Goal: Task Accomplishment & Management: Manage account settings

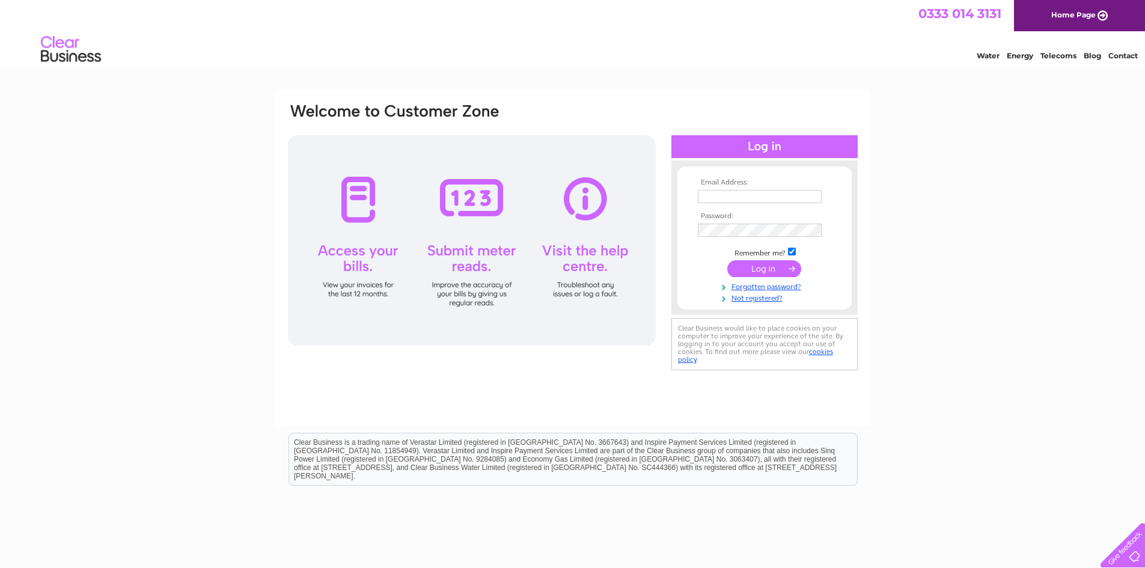
type input "[EMAIL_ADDRESS][DOMAIN_NAME]"
click at [776, 264] on input "submit" at bounding box center [764, 268] width 74 height 17
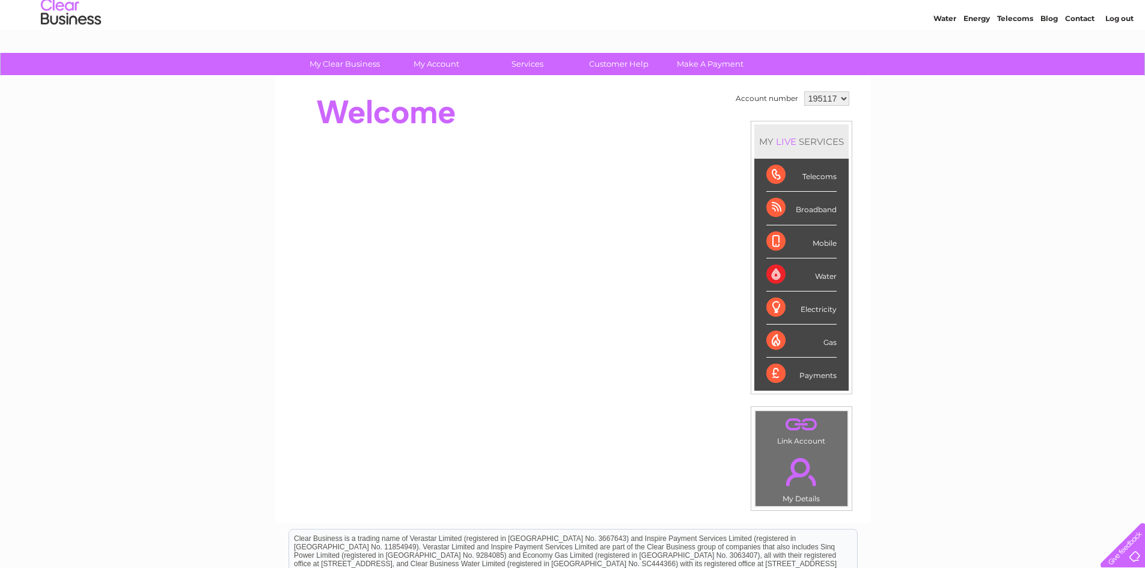
scroll to position [80, 0]
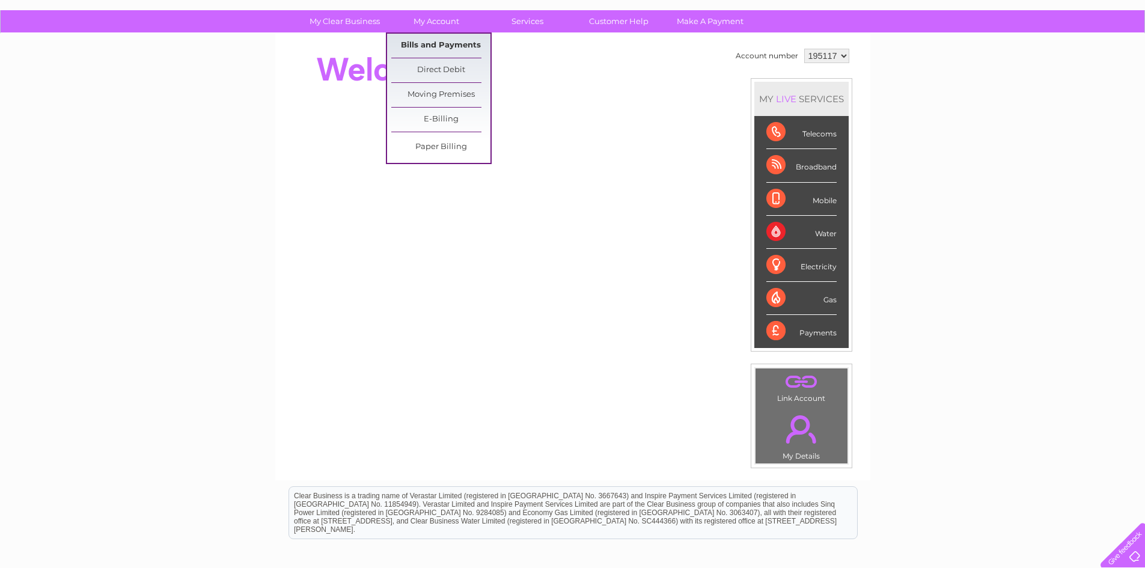
click at [436, 46] on link "Bills and Payments" at bounding box center [440, 46] width 99 height 24
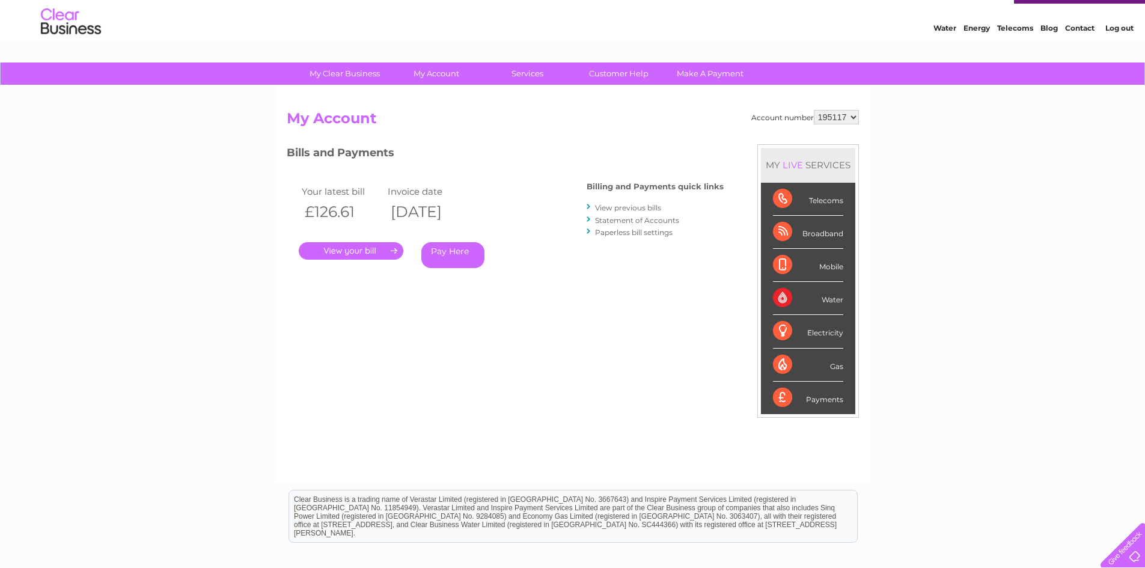
scroll to position [40, 0]
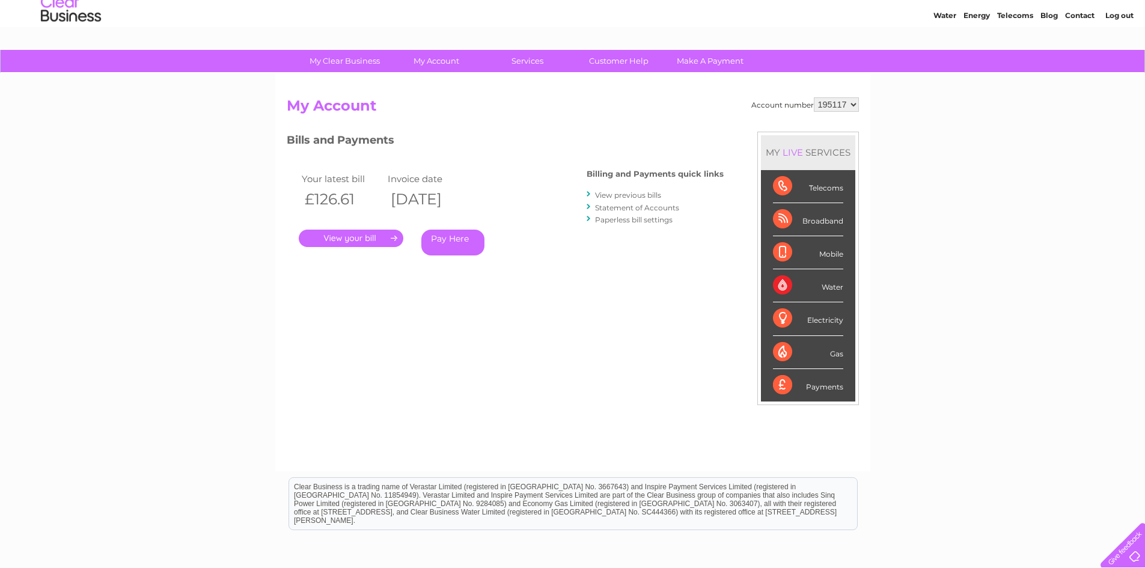
click at [366, 240] on link "." at bounding box center [351, 238] width 105 height 17
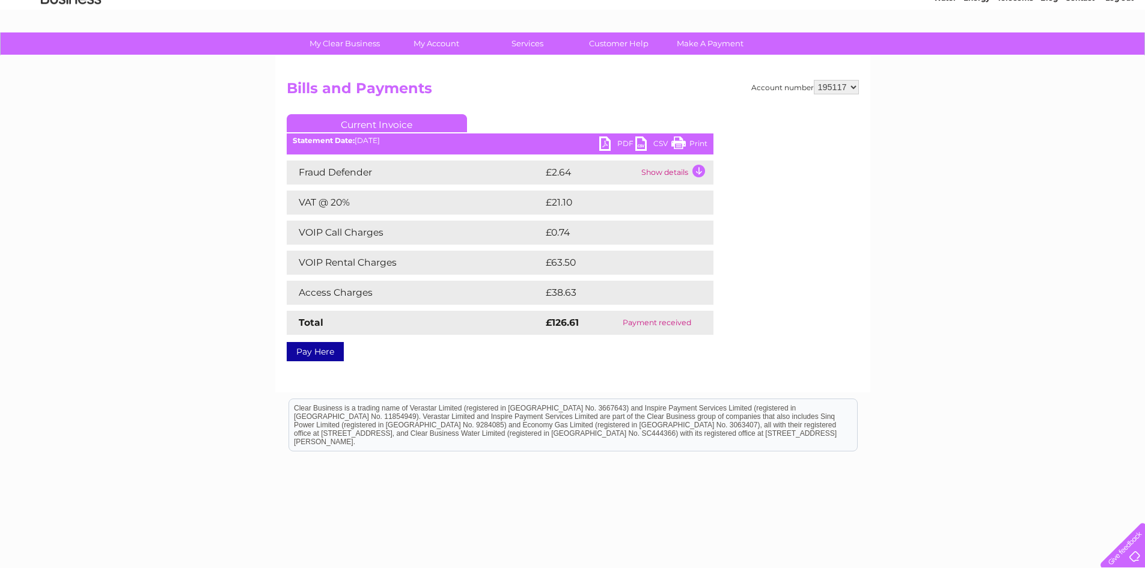
scroll to position [80, 0]
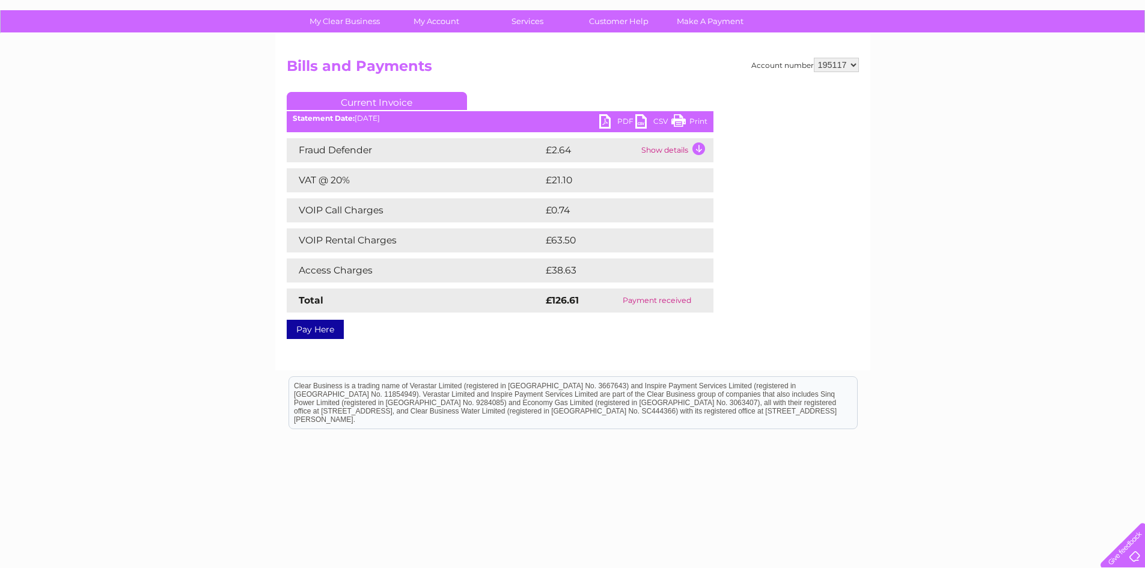
click at [696, 114] on ul "Current Invoice" at bounding box center [500, 103] width 427 height 22
drag, startPoint x: 687, startPoint y: 123, endPoint x: 889, endPoint y: 118, distance: 201.4
click at [687, 123] on link "Print" at bounding box center [690, 122] width 36 height 17
